Goal: Find specific page/section: Find specific page/section

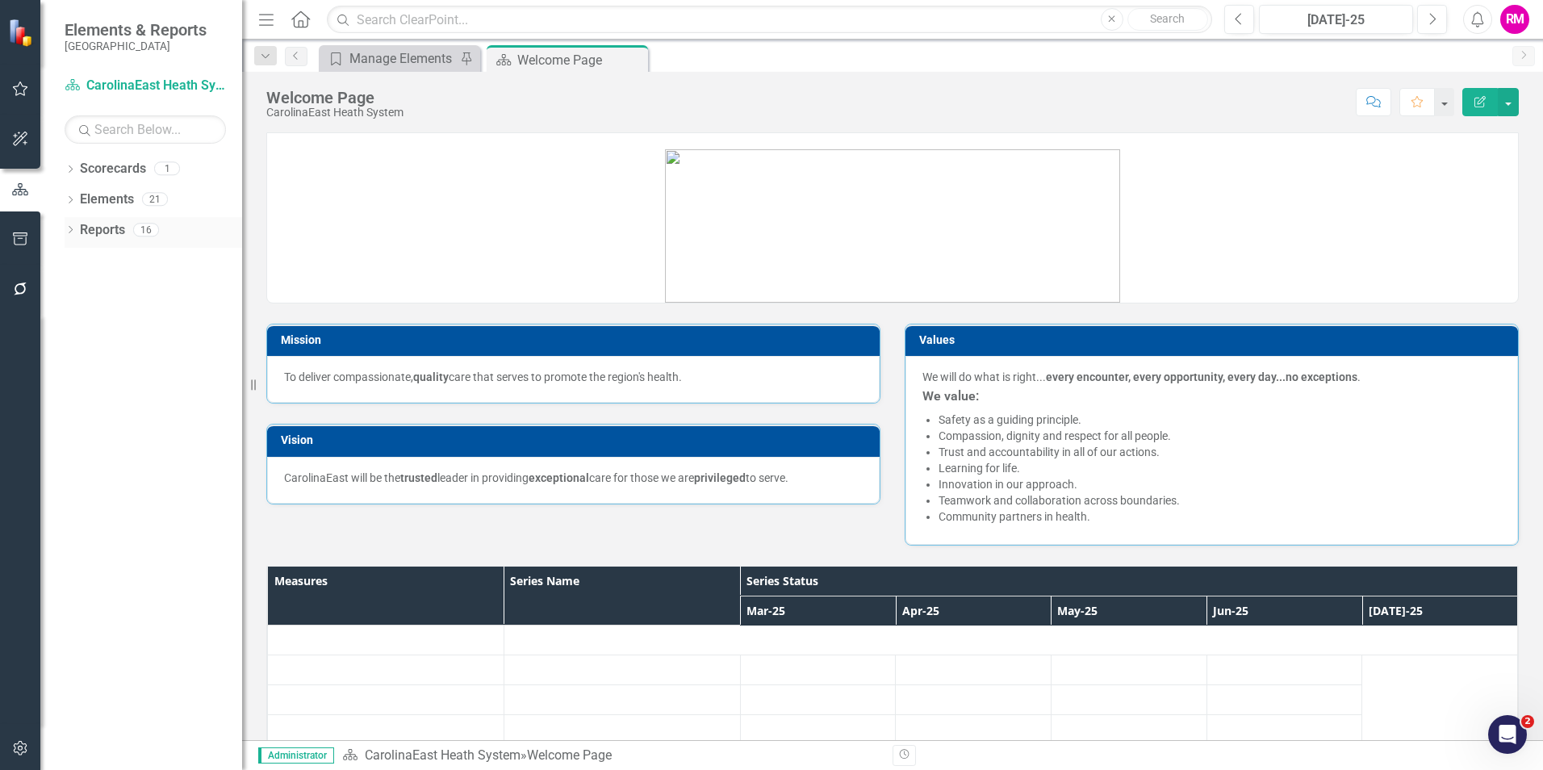
click at [97, 232] on link "Reports" at bounding box center [102, 230] width 45 height 19
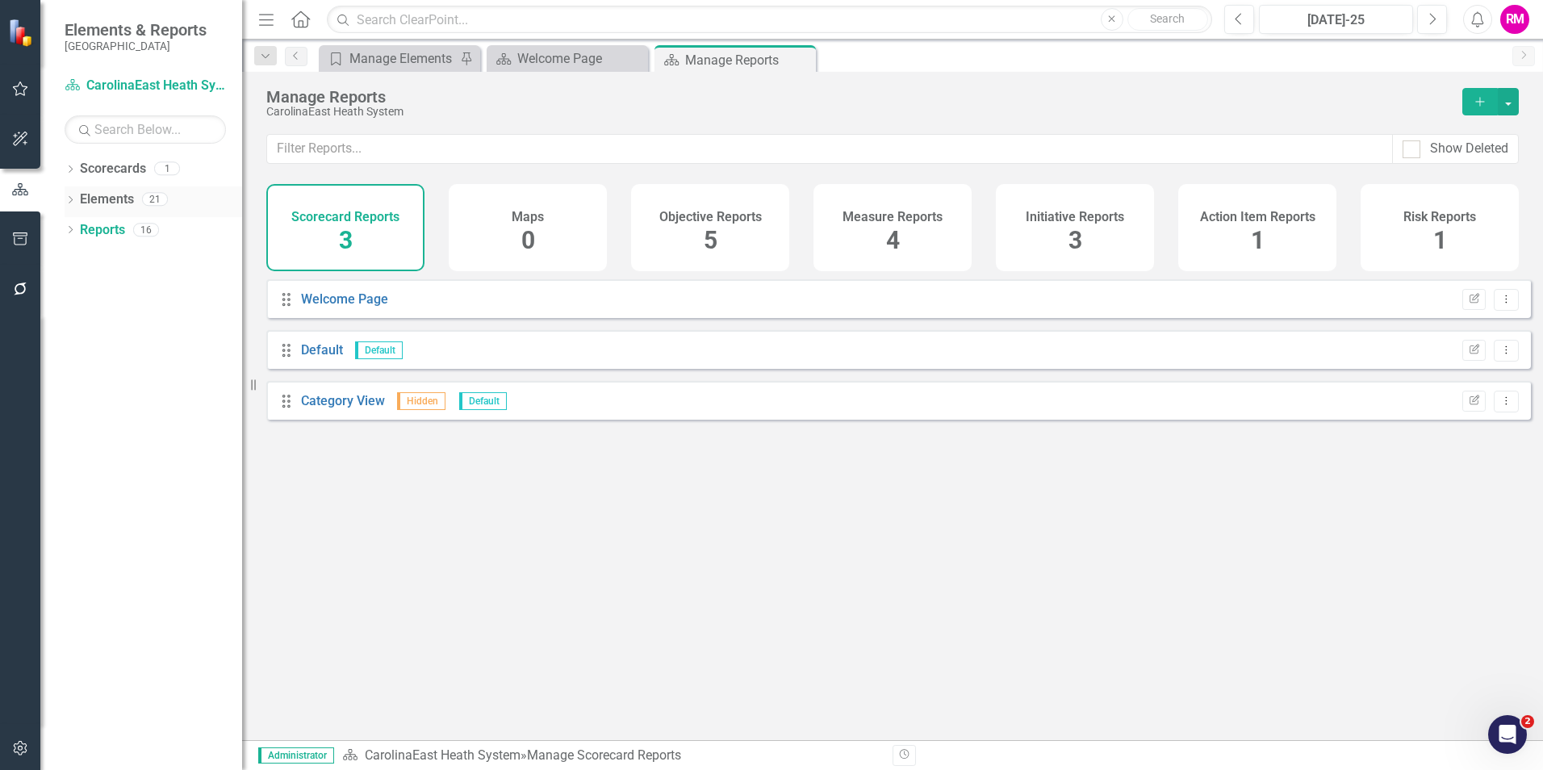
drag, startPoint x: 71, startPoint y: 195, endPoint x: 72, endPoint y: 187, distance: 8.1
click at [71, 195] on div "Dropdown" at bounding box center [70, 201] width 11 height 14
click at [73, 174] on icon "Dropdown" at bounding box center [70, 170] width 11 height 9
click at [178, 194] on link "CarolinaEast Heath System" at bounding box center [165, 199] width 153 height 19
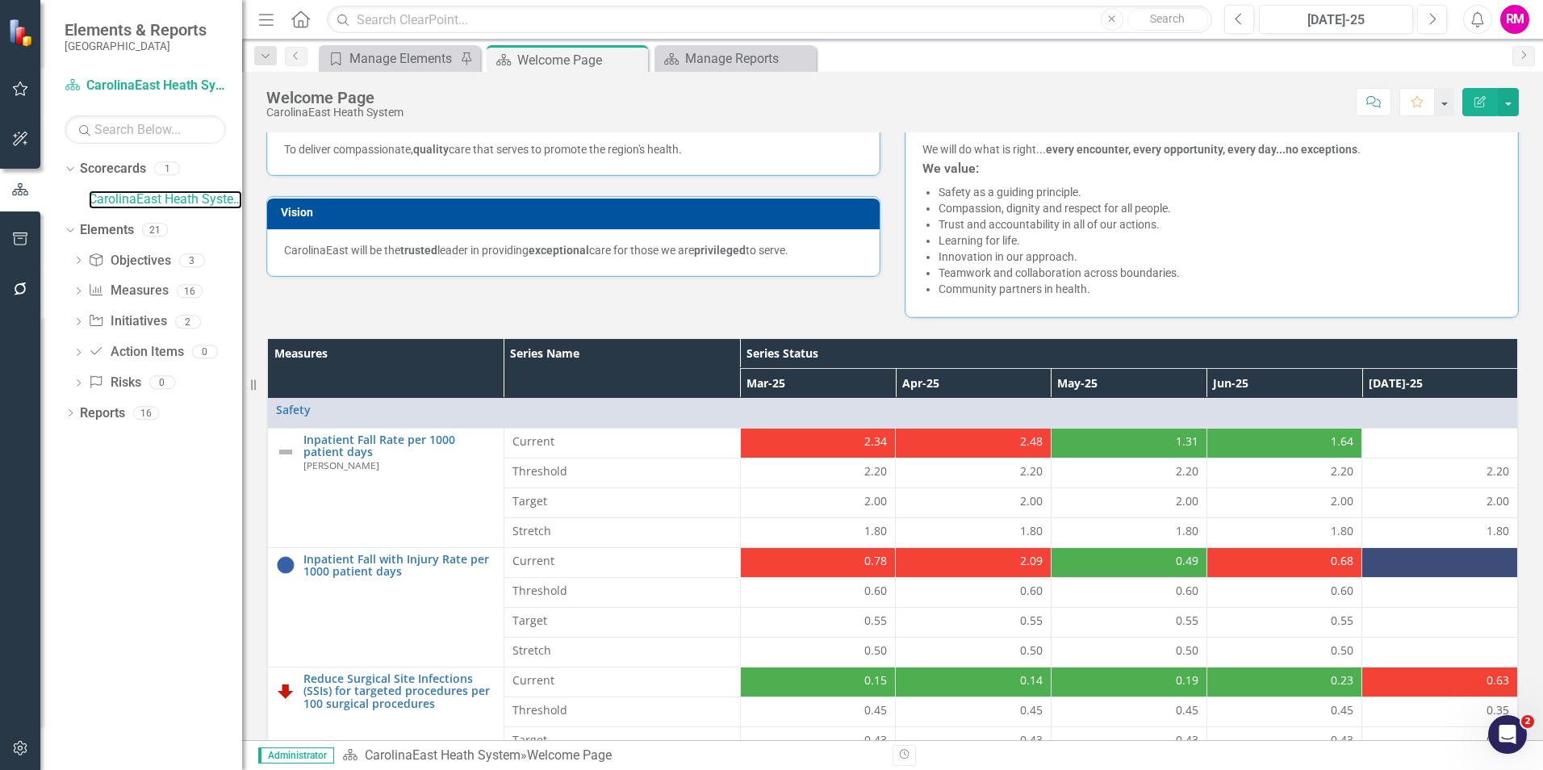
scroll to position [81, 0]
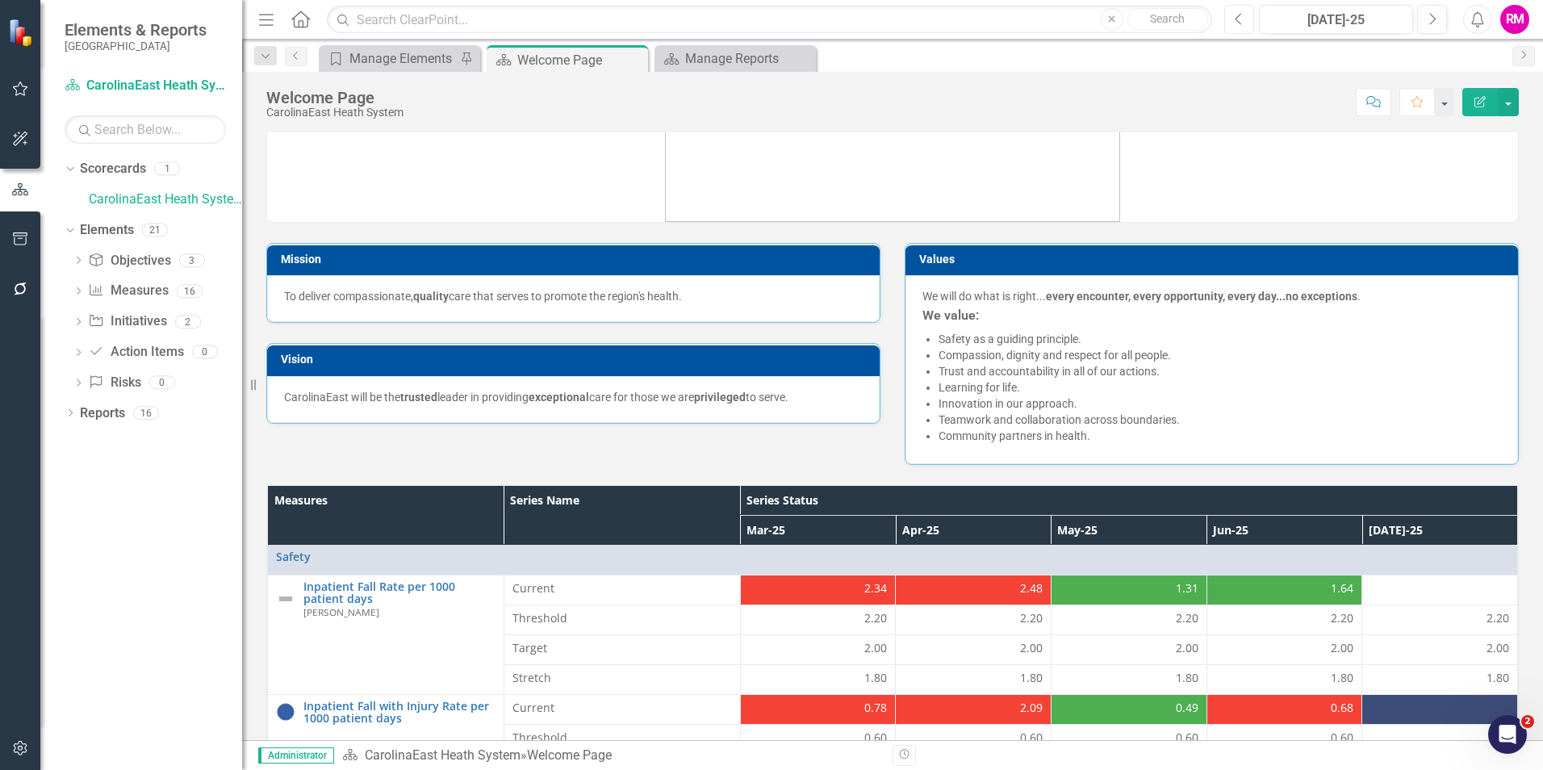
click at [1238, 16] on icon "button" at bounding box center [1238, 18] width 6 height 11
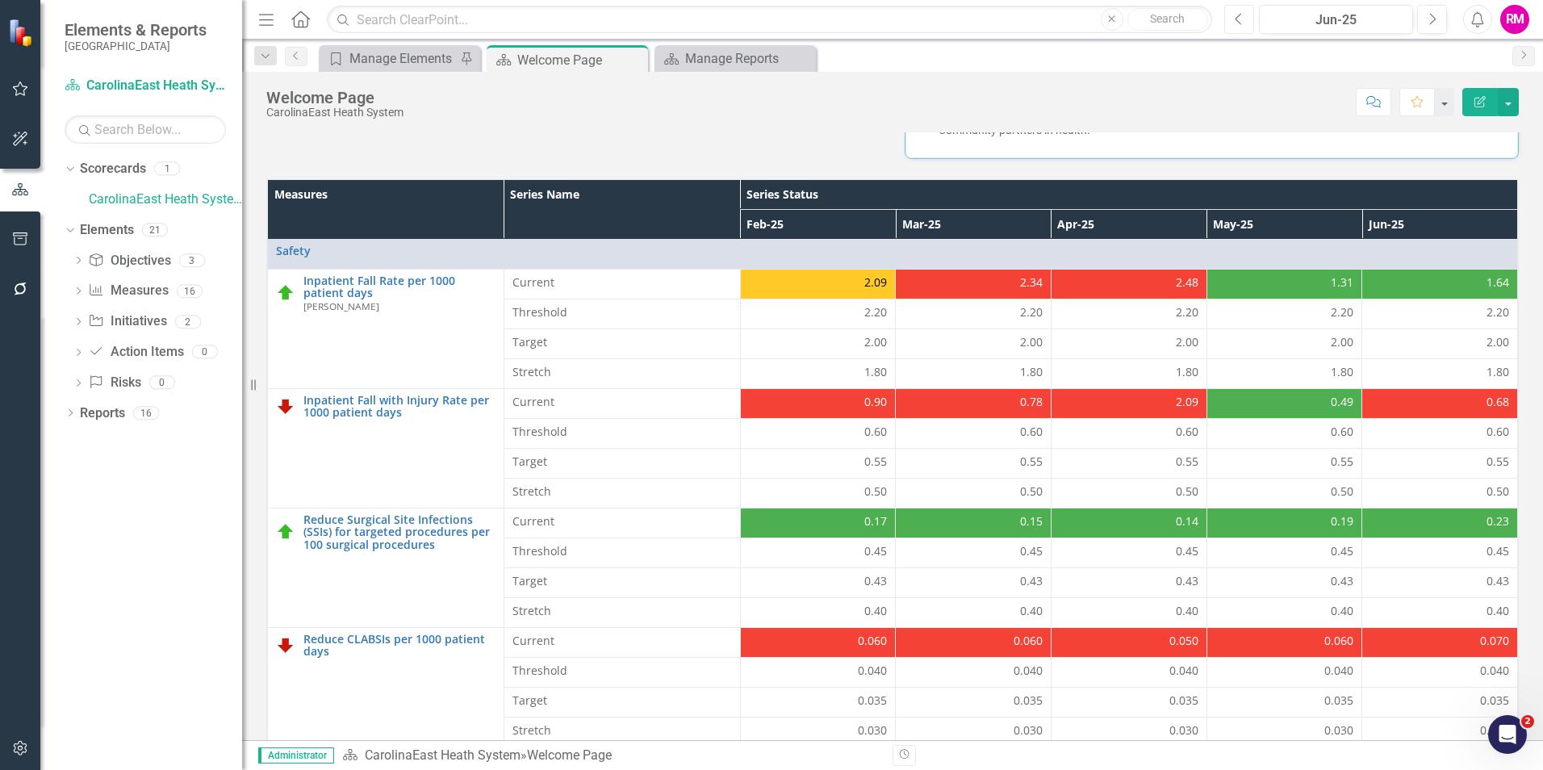
scroll to position [404, 0]
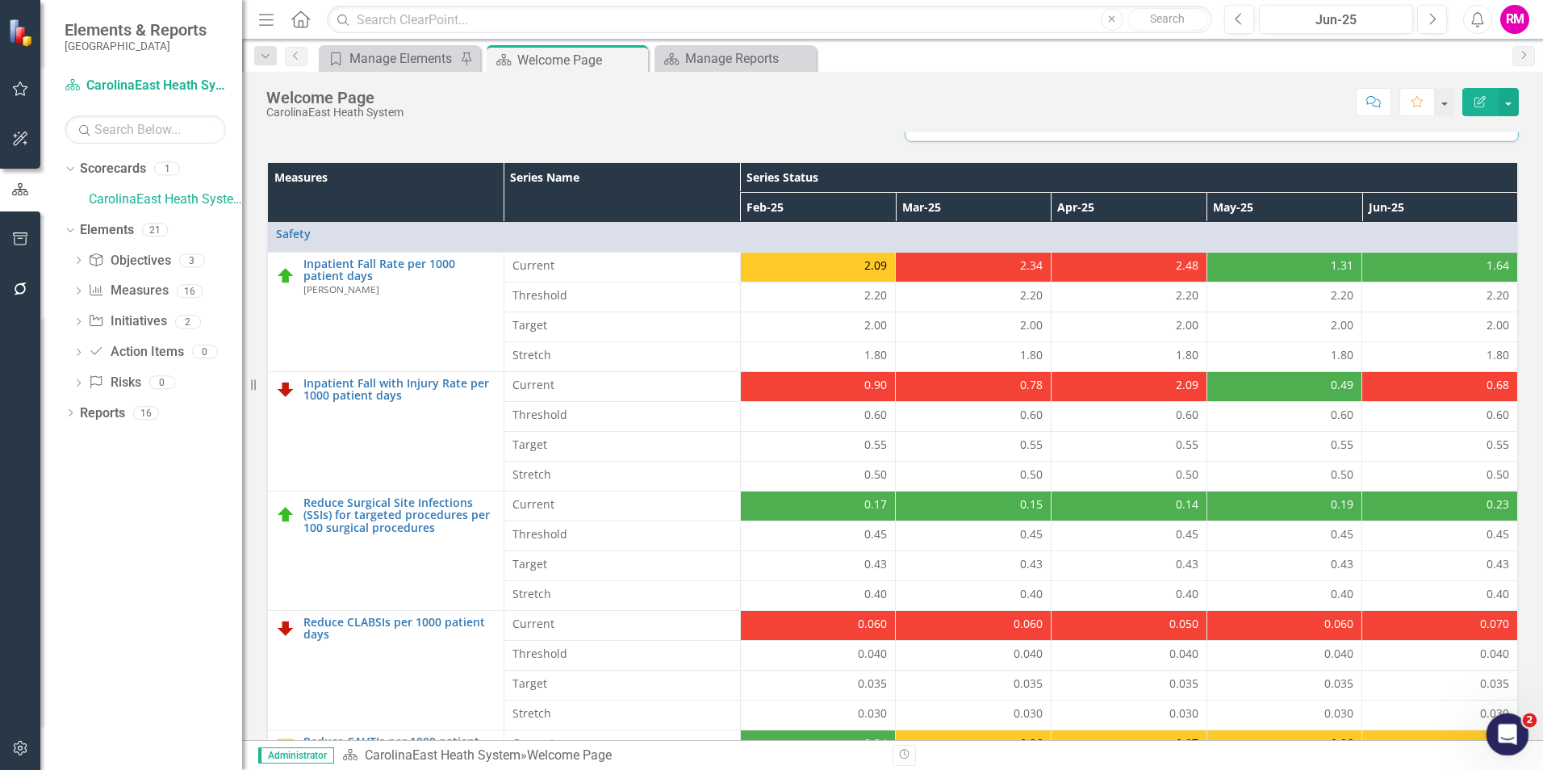
click at [1503, 738] on icon "Open Intercom Messenger" at bounding box center [1505, 732] width 27 height 27
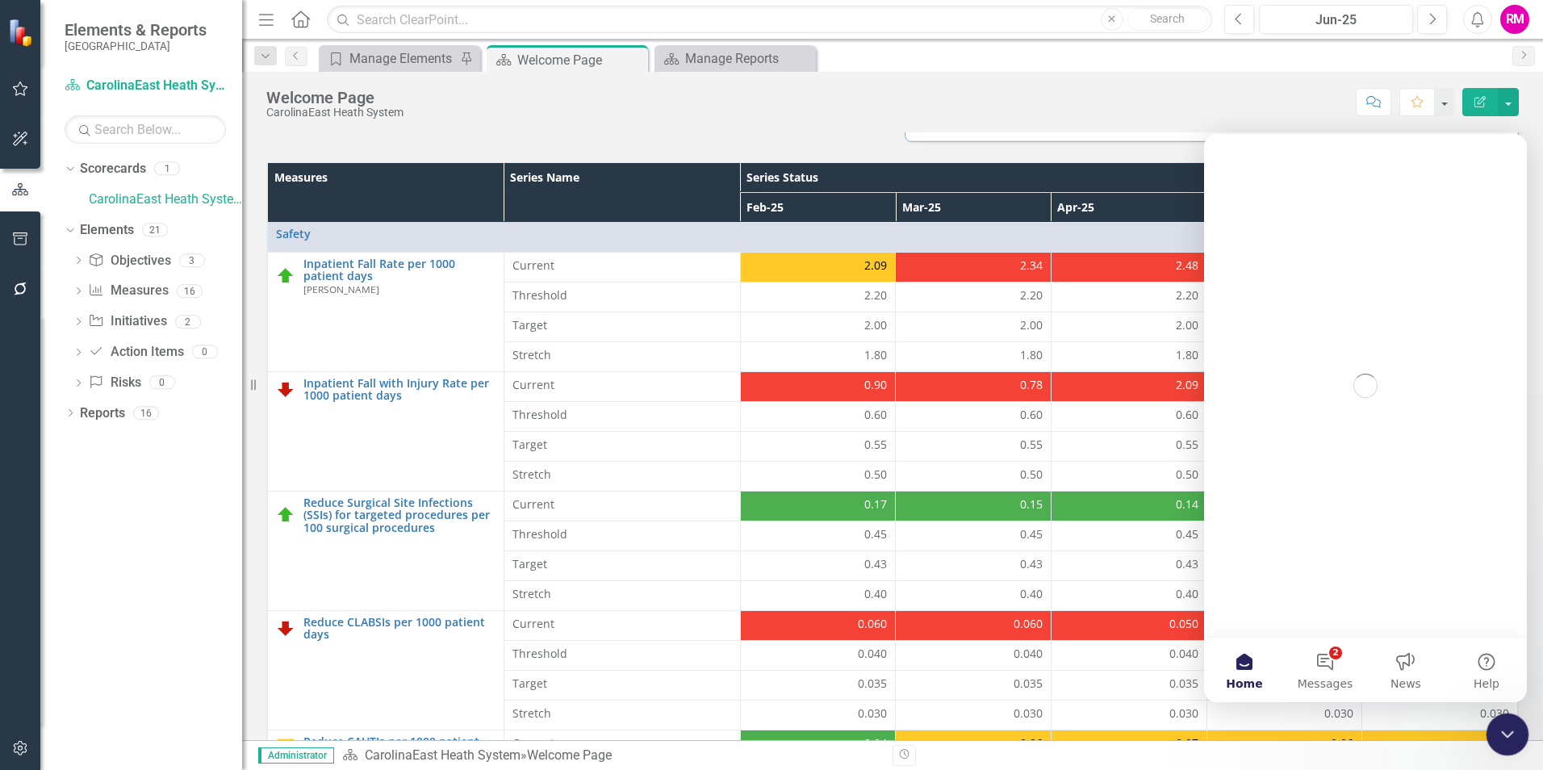
scroll to position [0, 0]
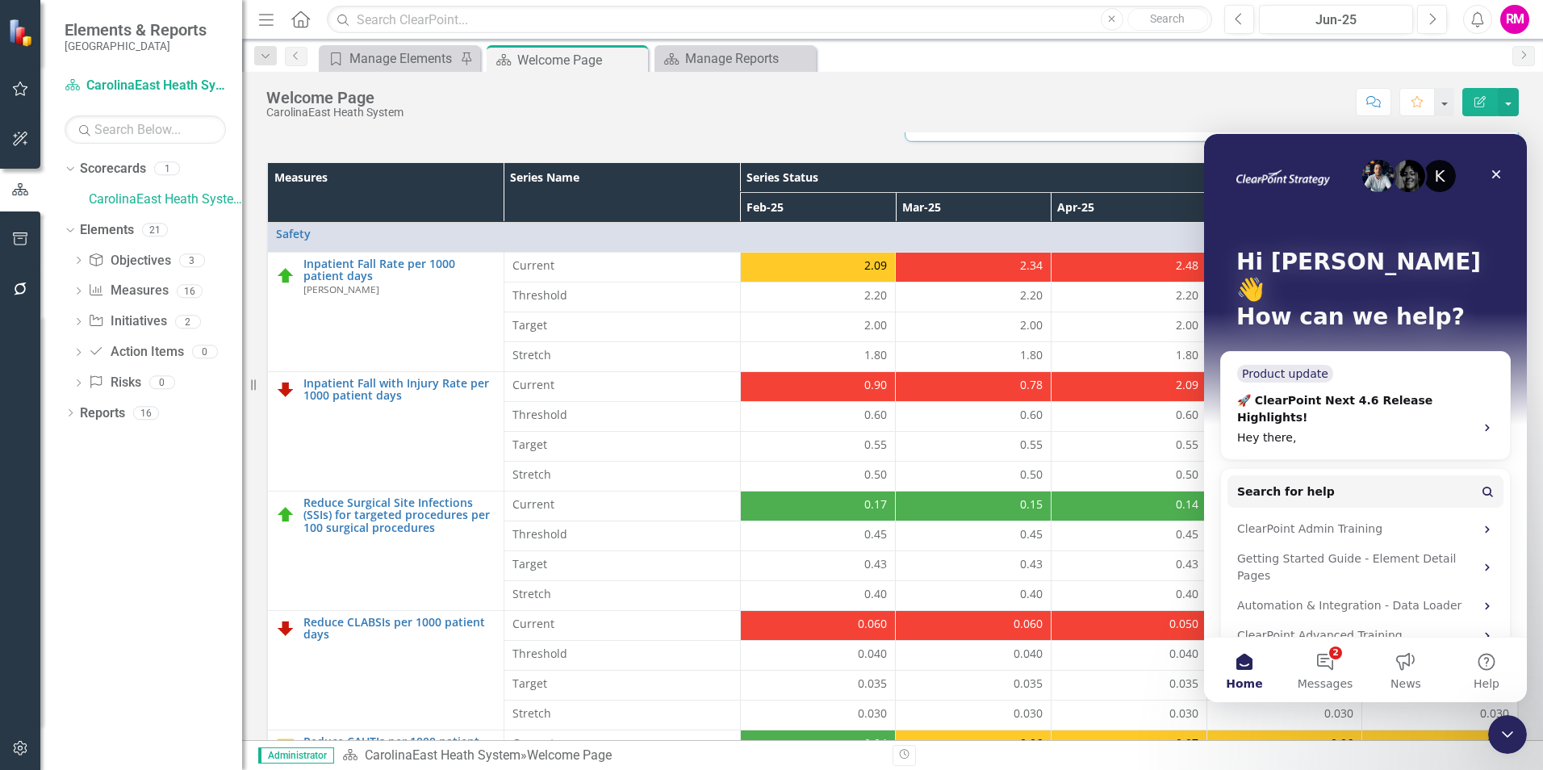
click at [1394, 374] on div "K Hi [PERSON_NAME] 👋 How can we help?" at bounding box center [1365, 293] width 291 height 318
click at [1488, 391] on div "K Hi [PERSON_NAME] 👋 How can we help?" at bounding box center [1365, 293] width 291 height 318
click at [1509, 723] on icon "Close Intercom Messenger" at bounding box center [1504, 731] width 19 height 19
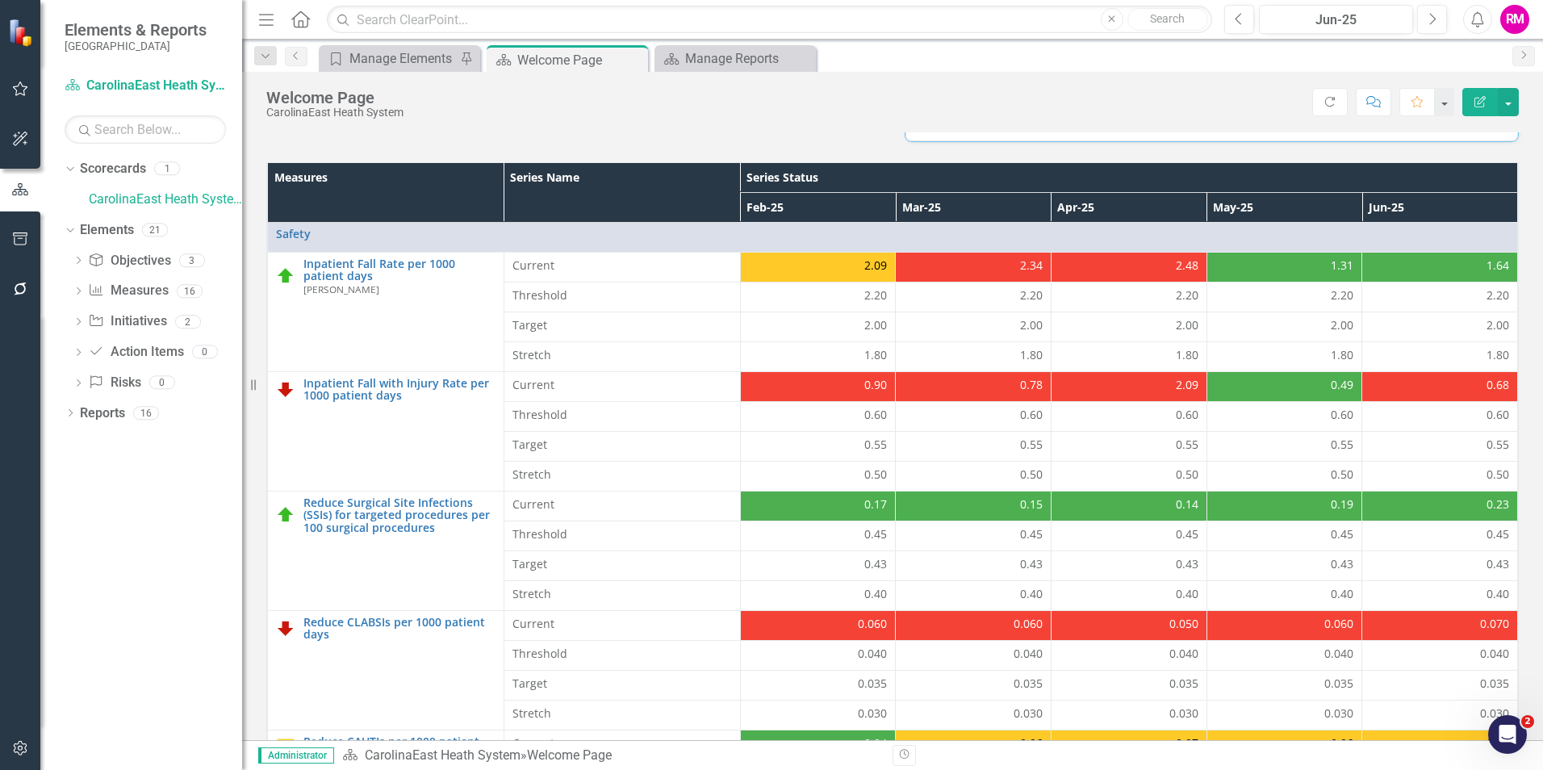
click at [160, 638] on div "Dropdown Scorecards 1 CarolinaEast Heath System Dropdown Elements 21 Dropdown O…" at bounding box center [141, 463] width 202 height 614
click at [140, 256] on link "Objective Objectives" at bounding box center [129, 261] width 82 height 19
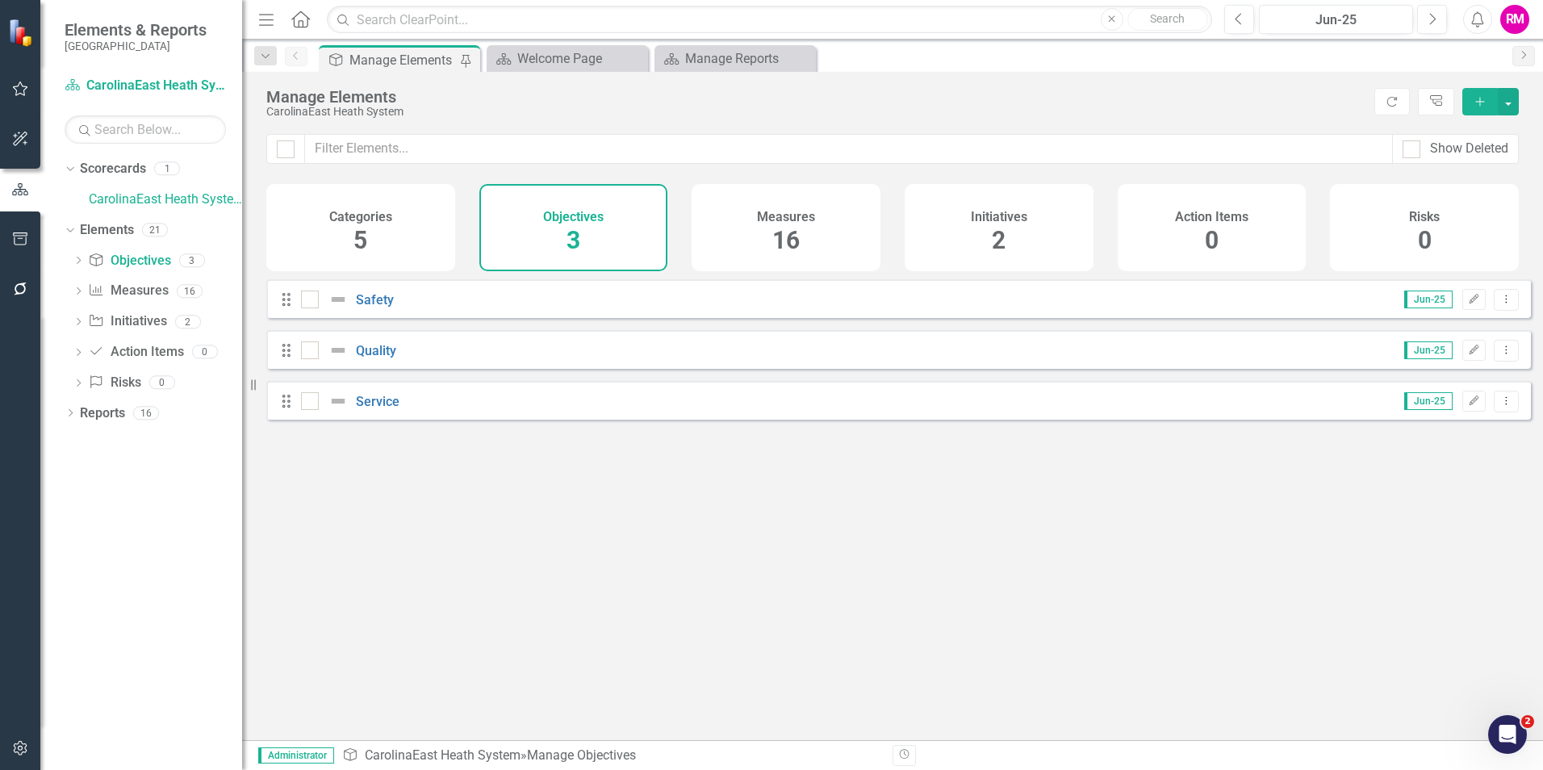
click at [363, 232] on span "5" at bounding box center [360, 240] width 14 height 28
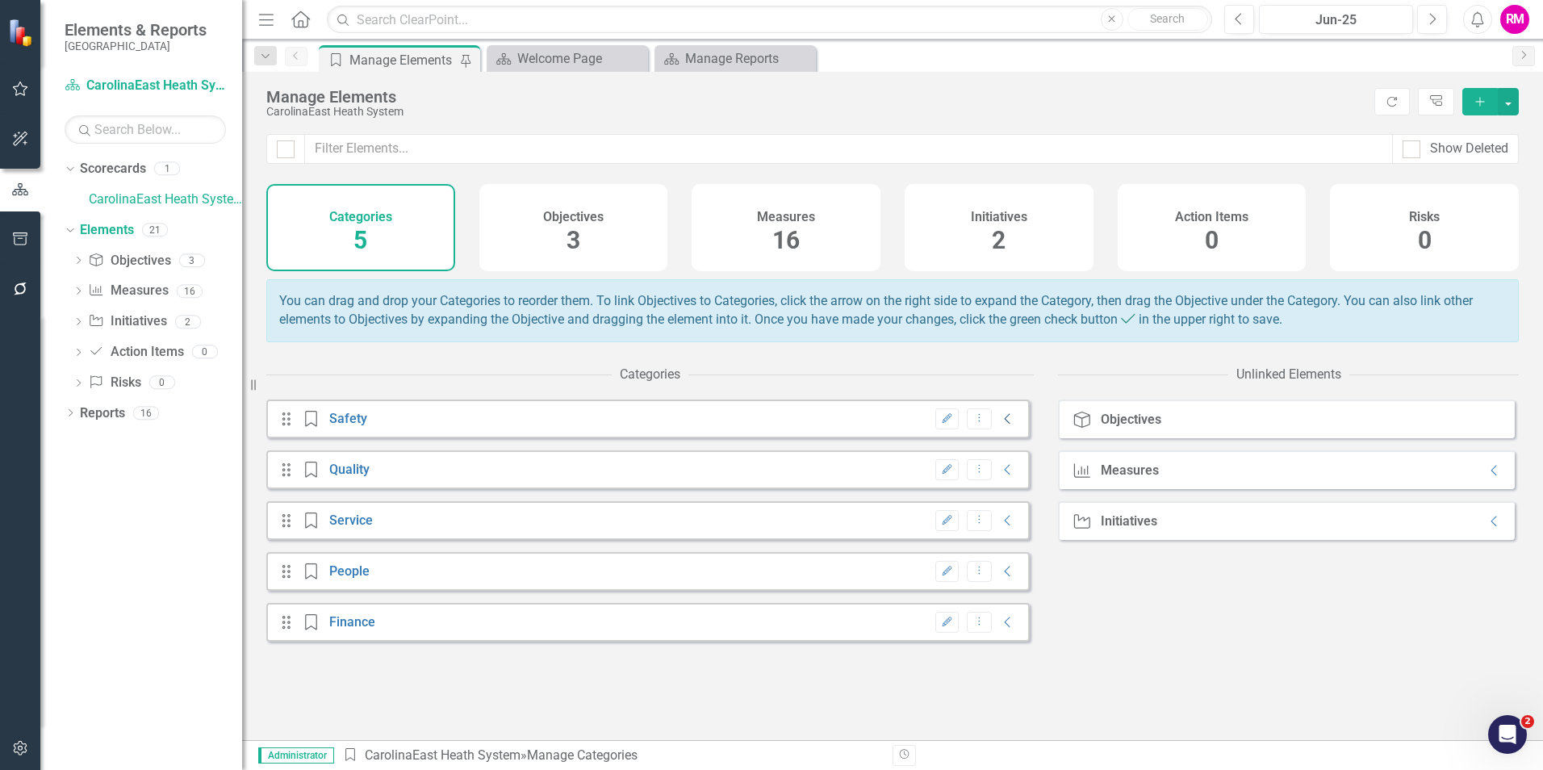
click at [1000, 425] on icon "Collapse" at bounding box center [1008, 418] width 16 height 13
click at [1000, 476] on icon "Collapse" at bounding box center [1008, 469] width 16 height 13
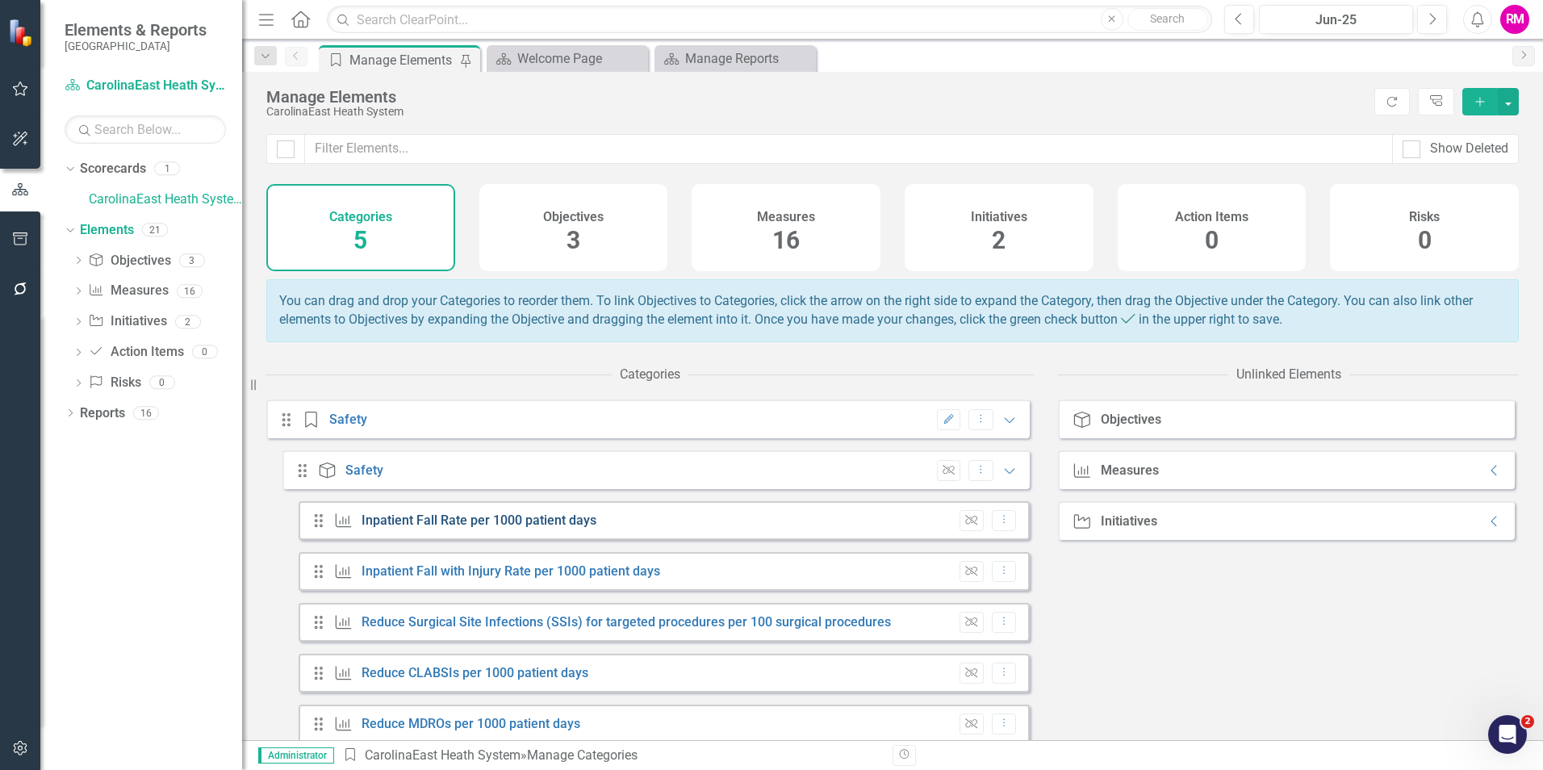
click at [516, 528] on link "Inpatient Fall Rate per 1000 patient days" at bounding box center [479, 519] width 235 height 15
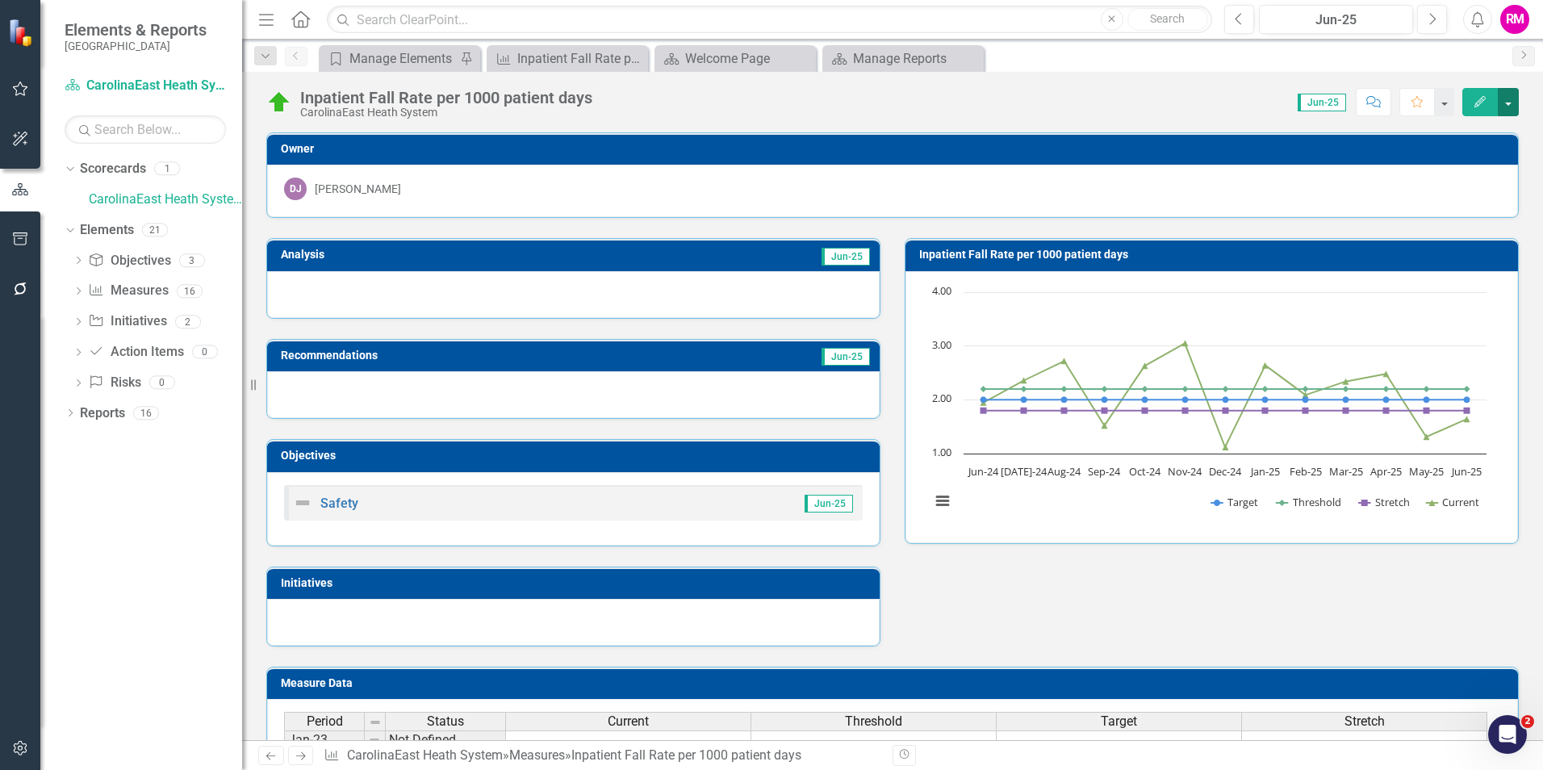
click at [1506, 100] on button "button" at bounding box center [1508, 102] width 21 height 28
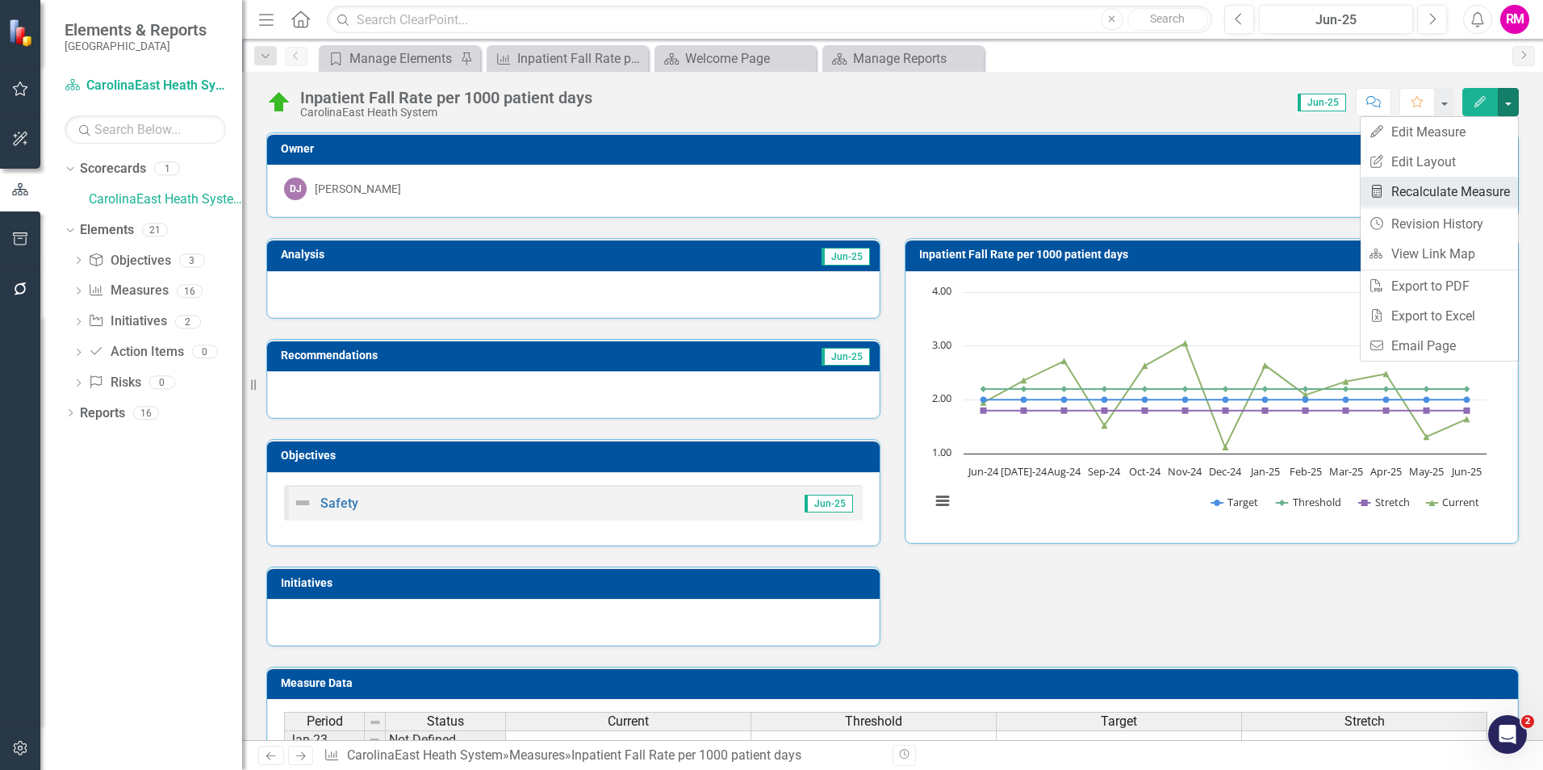
click at [1404, 194] on link "Recalculate Measure Recalculate Measure" at bounding box center [1439, 192] width 157 height 30
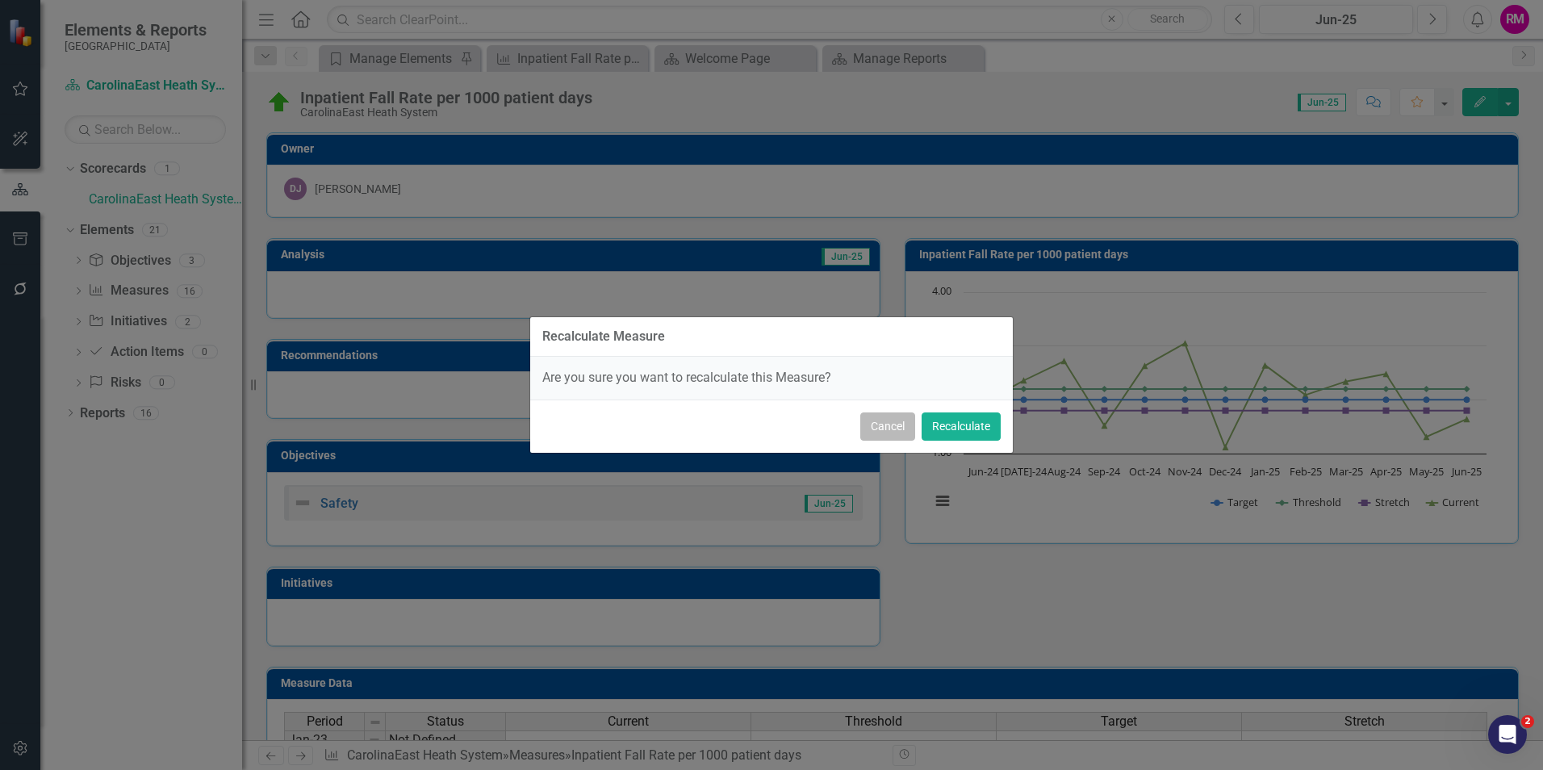
click at [886, 432] on button "Cancel" at bounding box center [887, 426] width 55 height 28
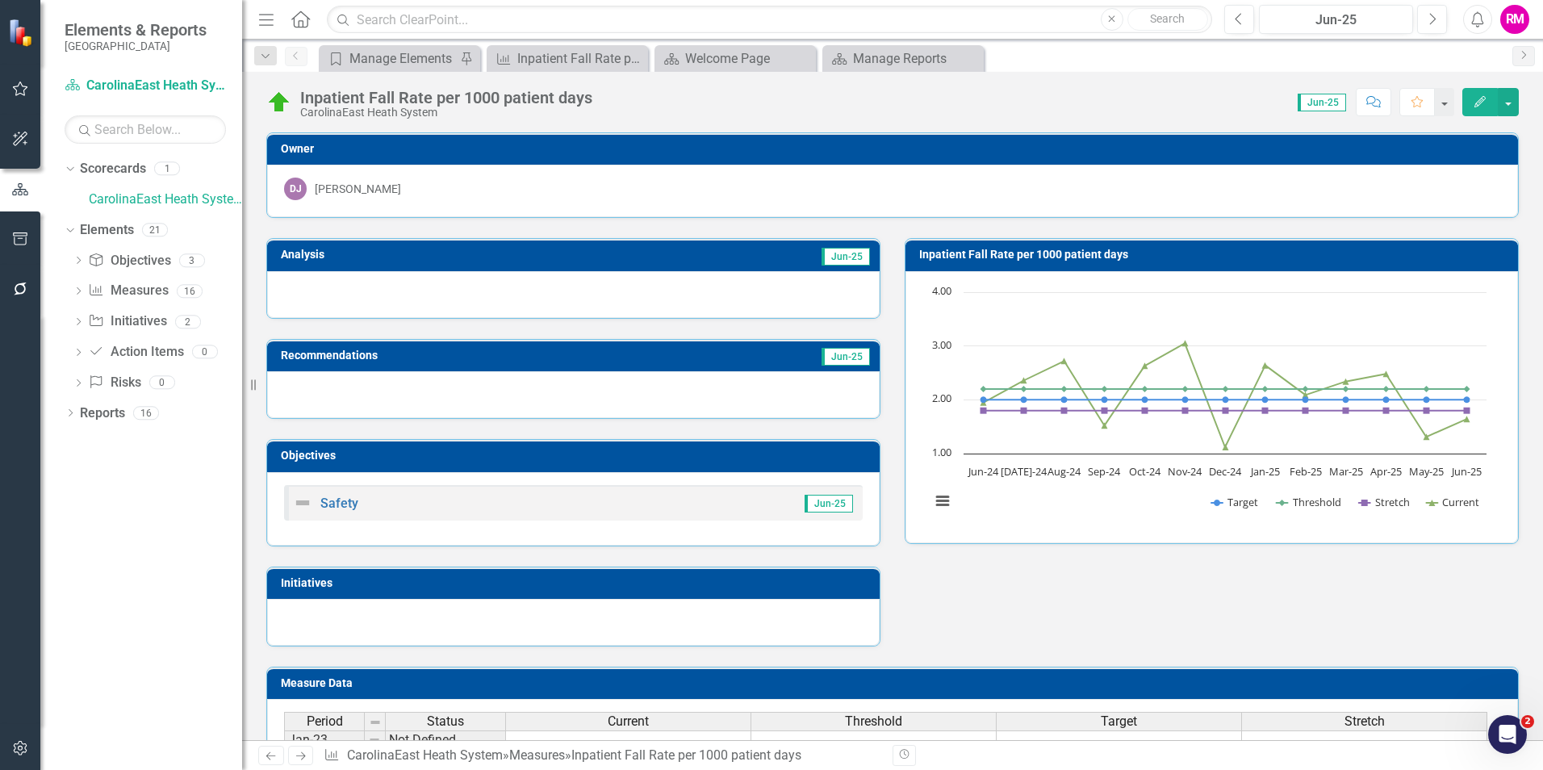
click at [1072, 97] on div "Score: 0.00 Jun-25 Completed Comment Favorite Edit" at bounding box center [1059, 101] width 918 height 27
click at [963, 60] on icon "Close" at bounding box center [969, 58] width 16 height 13
click at [167, 197] on link "CarolinaEast Heath System" at bounding box center [165, 199] width 153 height 19
